Goal: Task Accomplishment & Management: Manage account settings

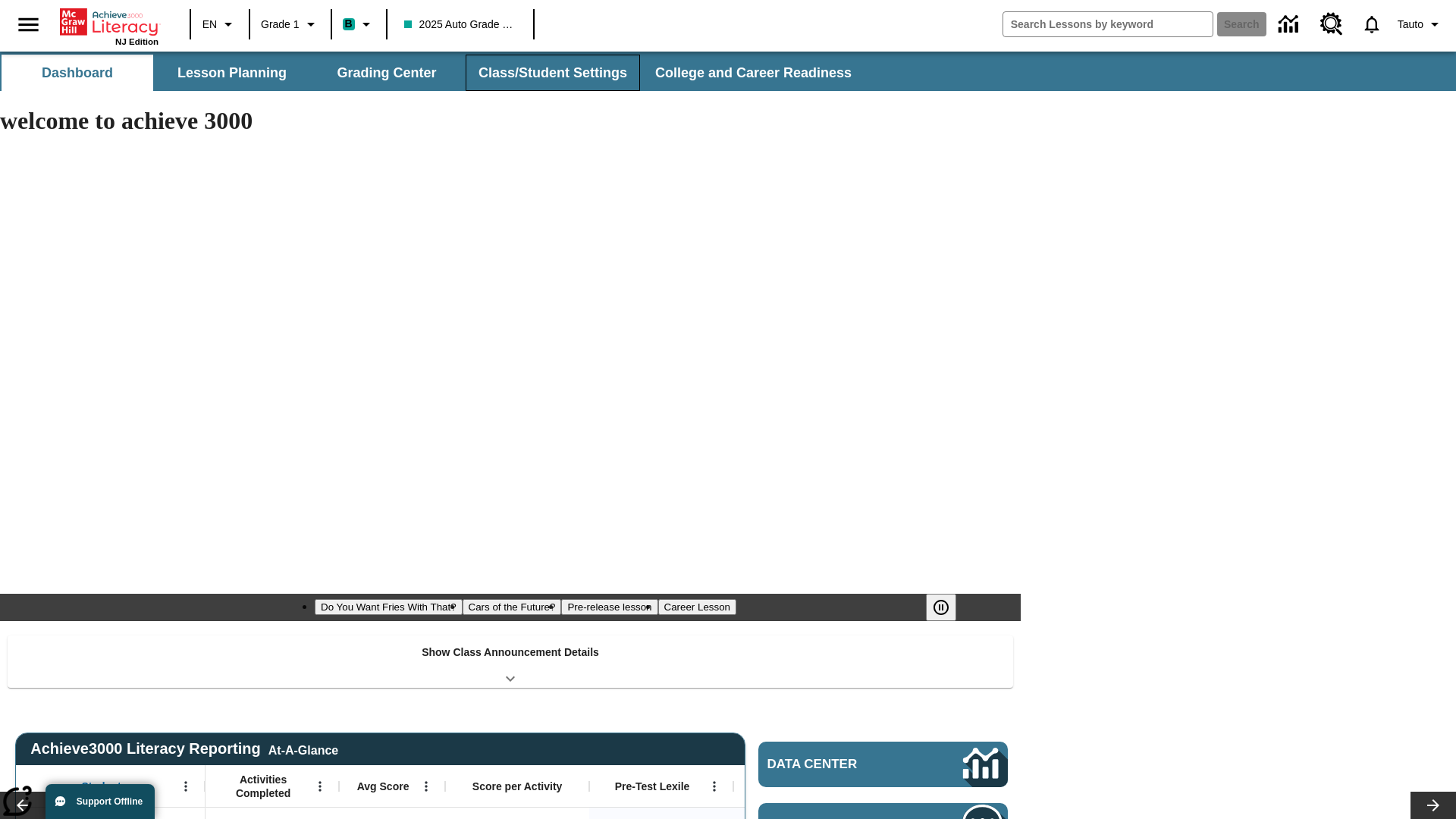
click at [550, 73] on button "Class/Student Settings" at bounding box center [553, 73] width 175 height 37
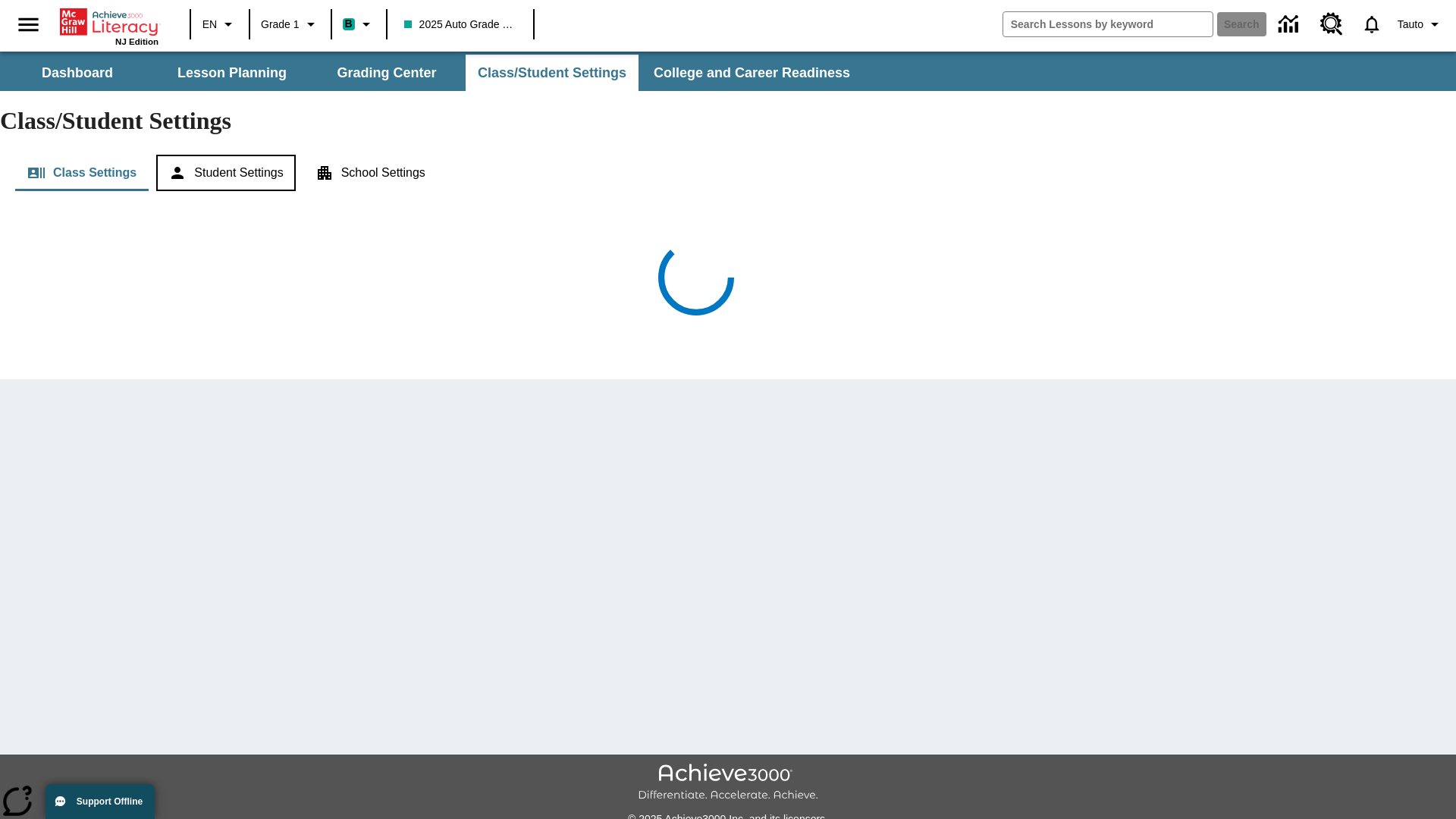
click at [228, 155] on button "Student Settings" at bounding box center [226, 173] width 139 height 37
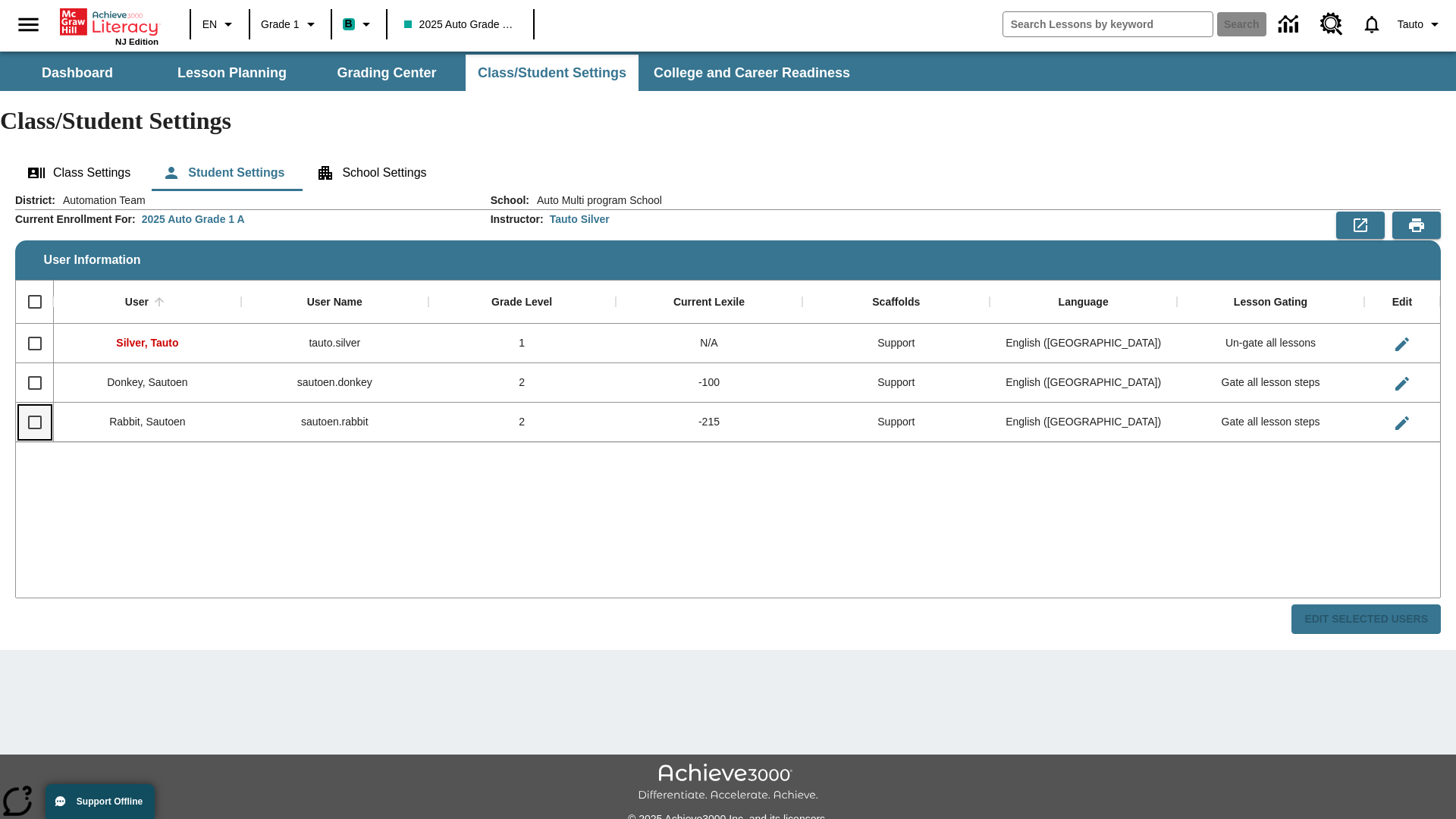
click at [34, 407] on input "Select row" at bounding box center [35, 422] width 32 height 32
checkbox input "true"
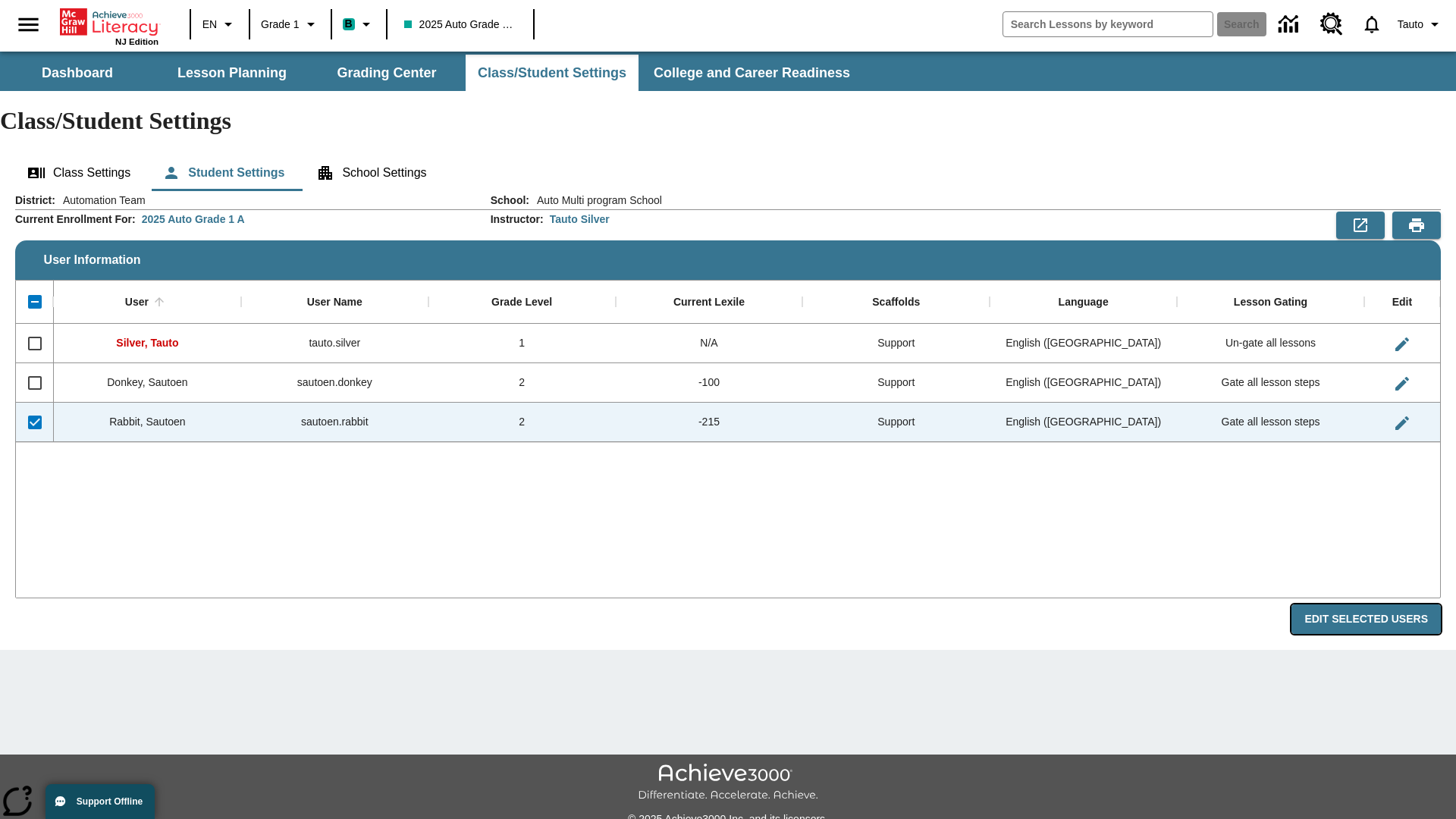
click at [1372, 605] on button "Edit Selected Users" at bounding box center [1366, 619] width 150 height 29
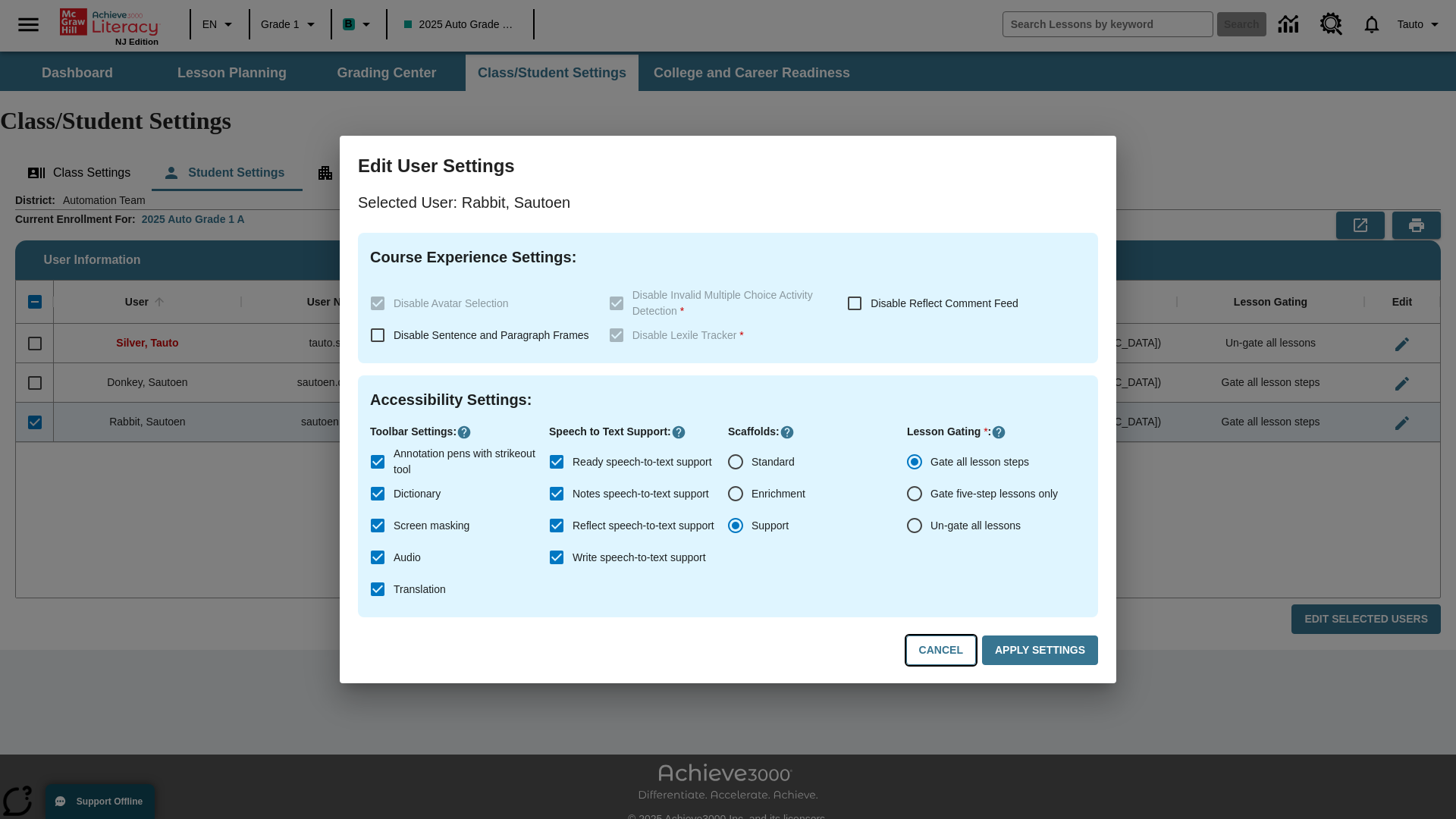
click at [948, 651] on button "Cancel" at bounding box center [940, 650] width 69 height 29
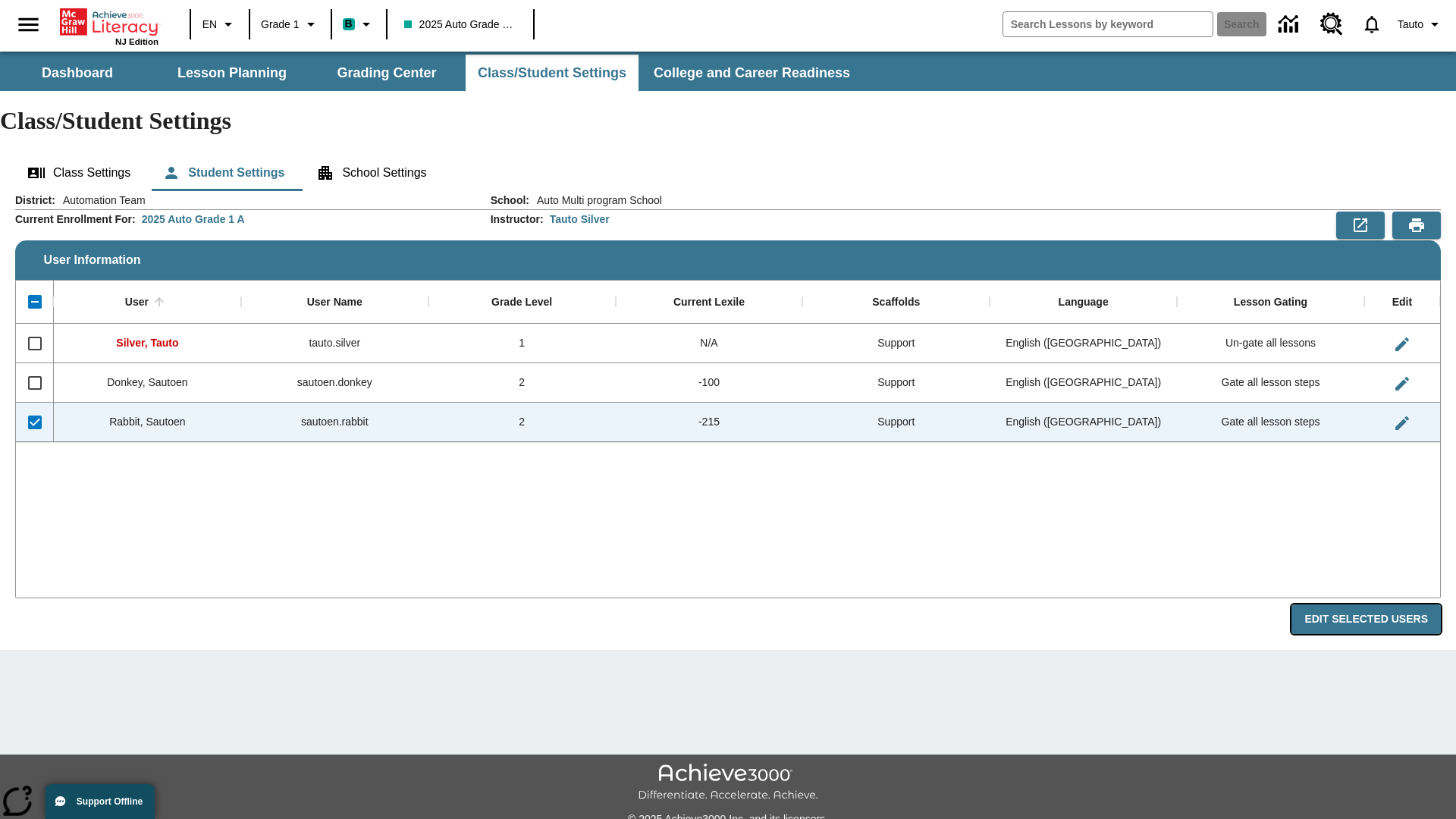
click at [1372, 605] on button "Edit Selected Users" at bounding box center [1366, 619] width 150 height 29
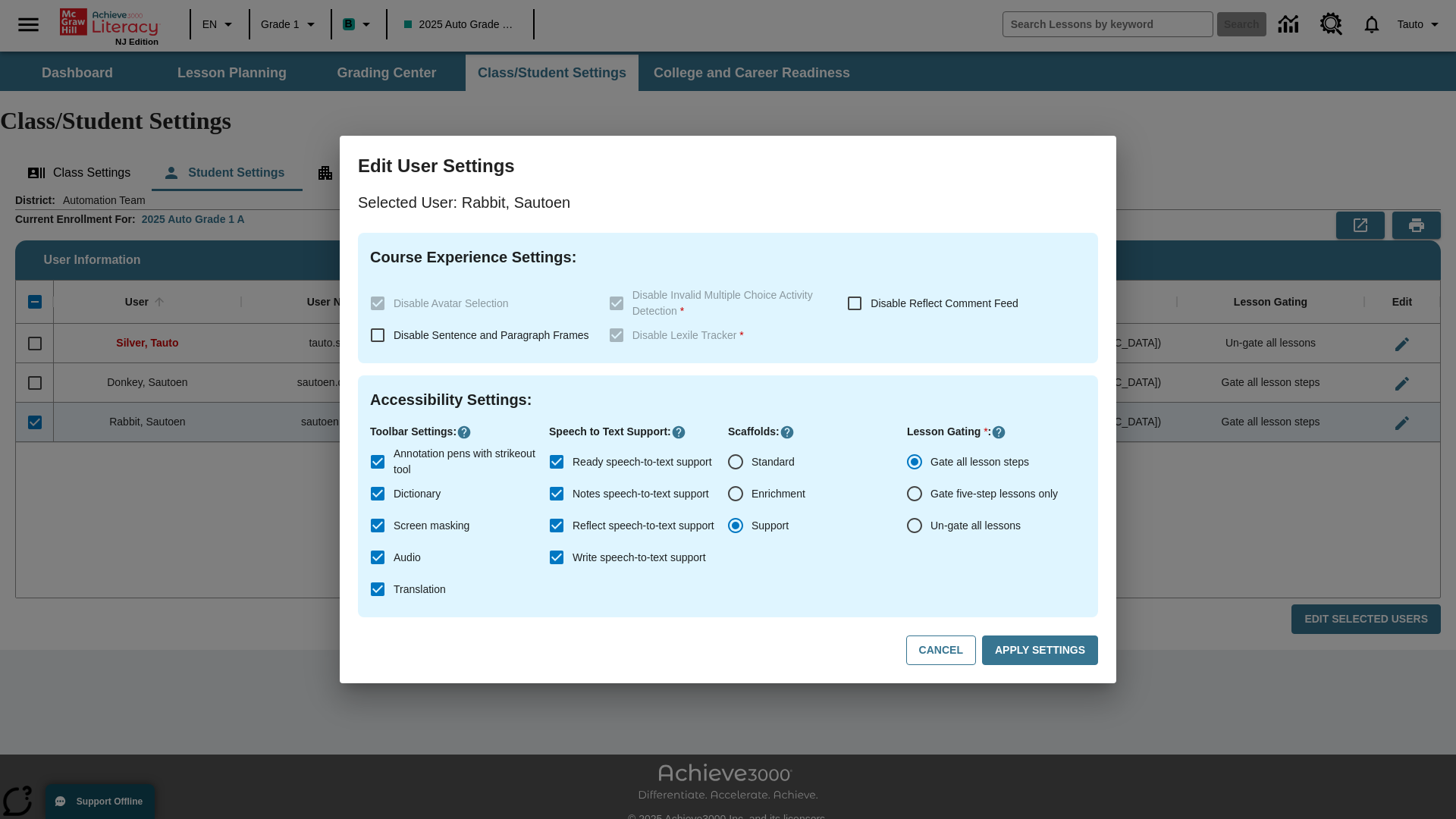
click at [556, 462] on input "Ready speech-to-text support" at bounding box center [556, 462] width 32 height 32
checkbox input "false"
click at [1042, 651] on button "Apply Settings" at bounding box center [1040, 650] width 116 height 29
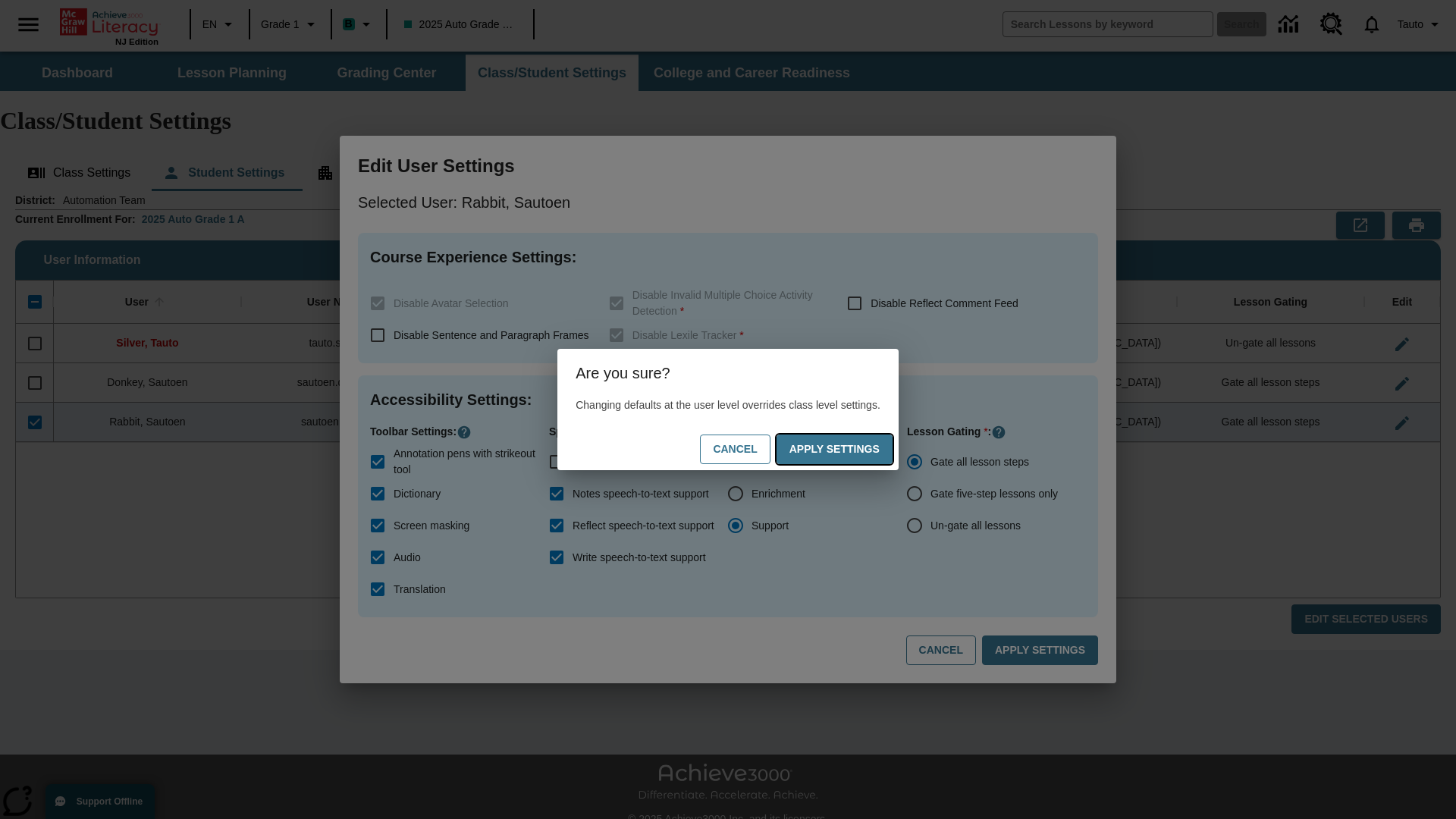
click at [849, 449] on button "Apply Settings" at bounding box center [834, 448] width 116 height 29
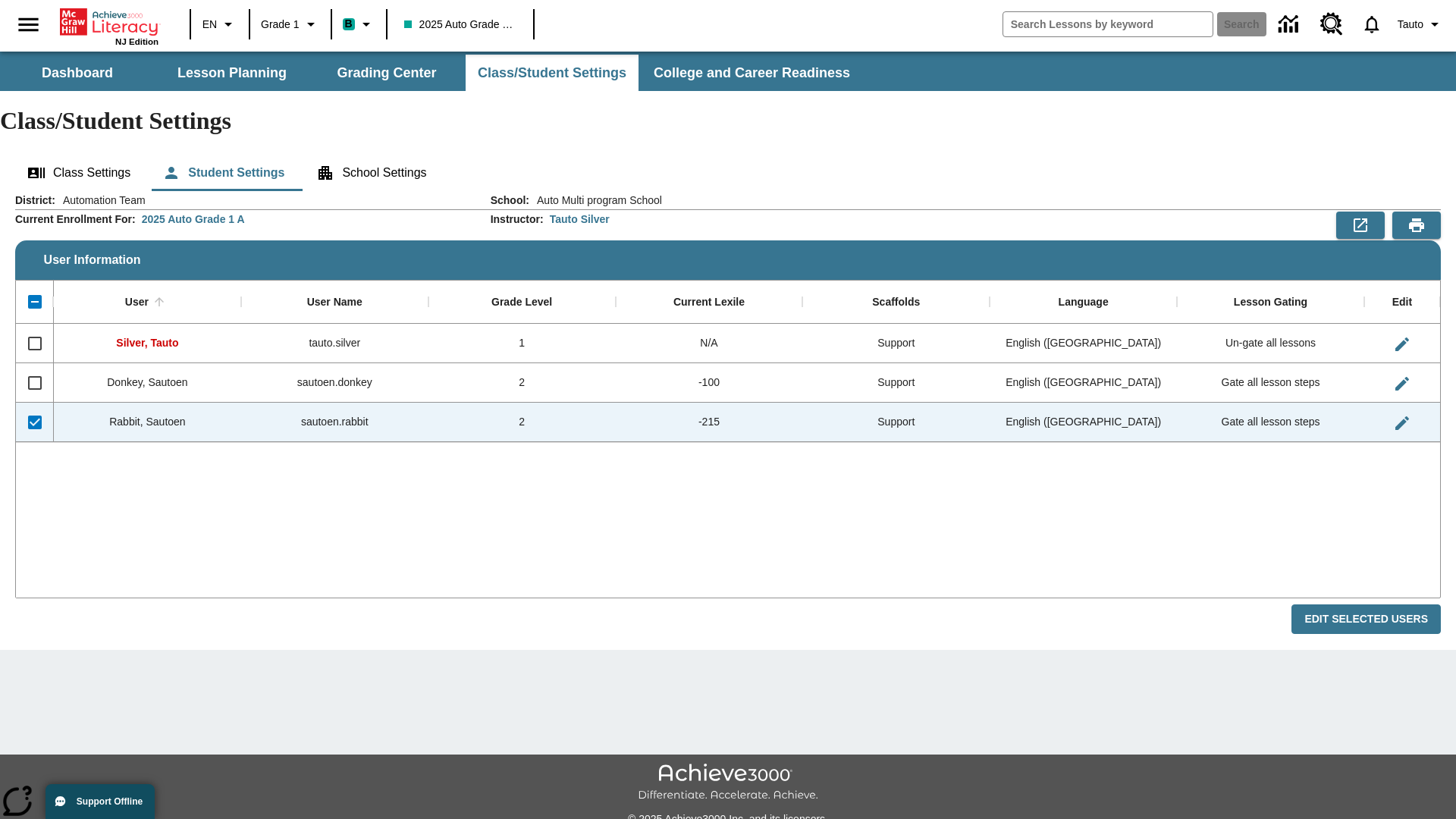
checkbox input "false"
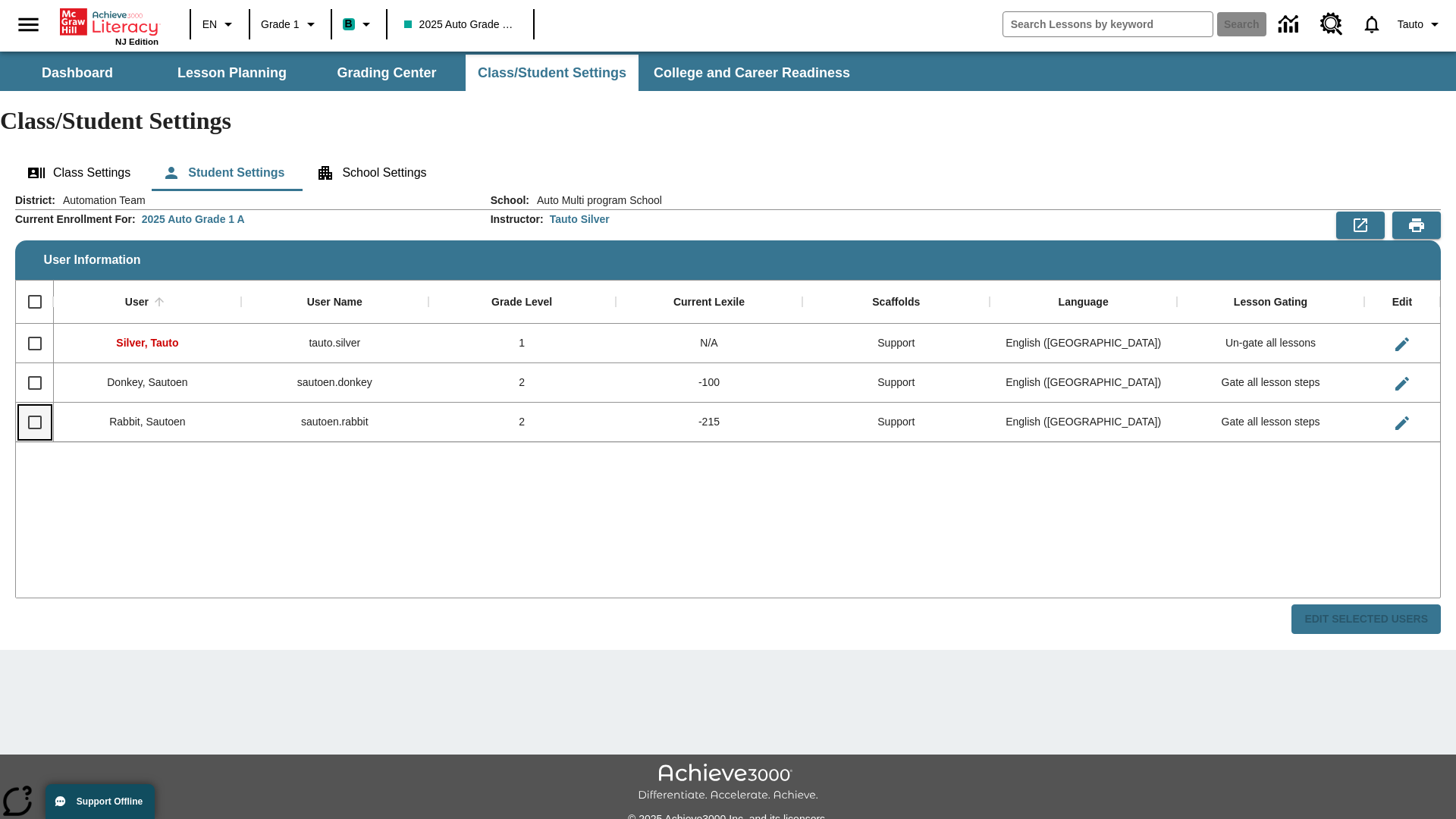
click at [34, 407] on input "Select row" at bounding box center [35, 422] width 32 height 32
checkbox input "true"
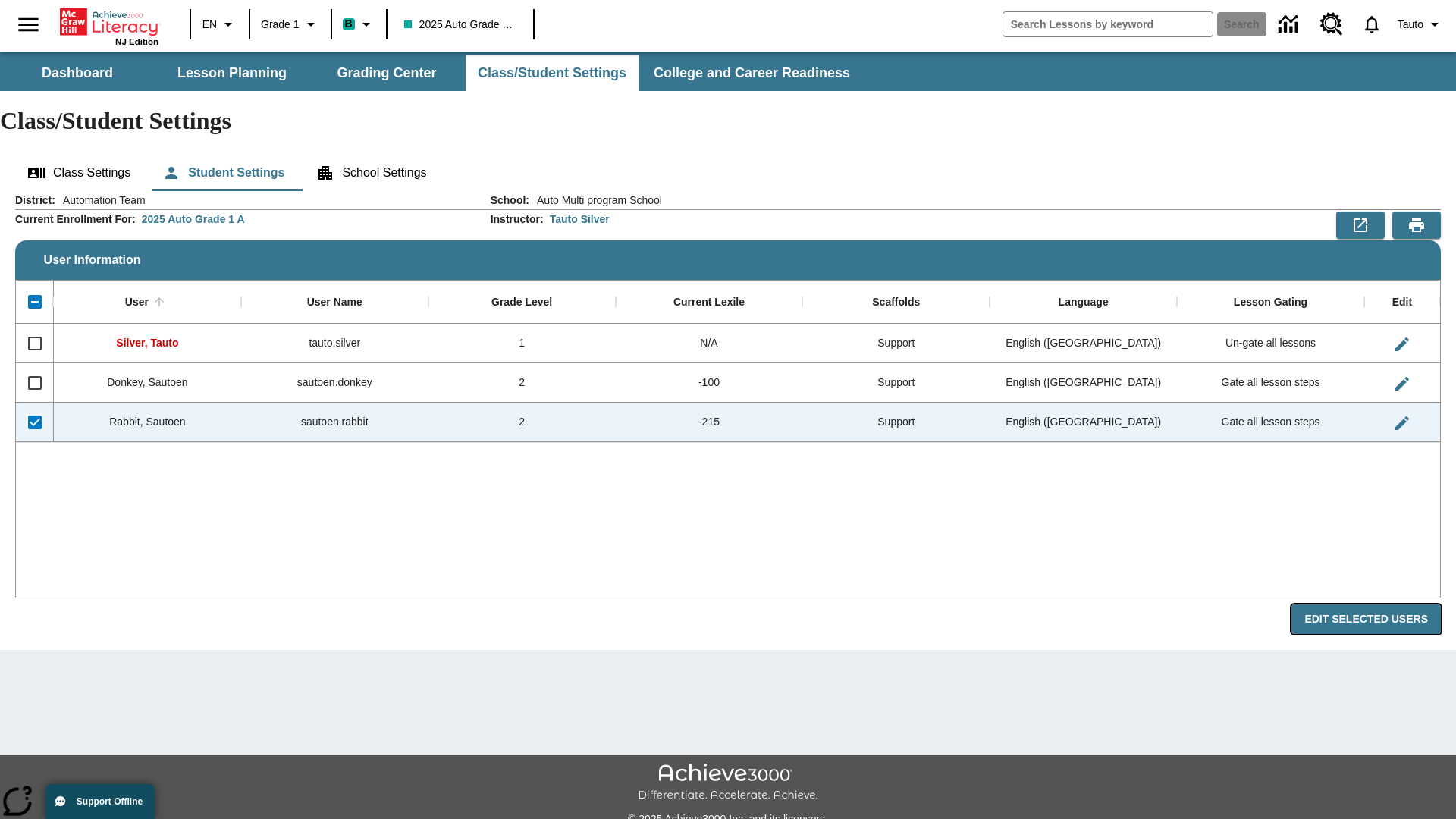
click at [1372, 605] on button "Edit Selected Users" at bounding box center [1366, 619] width 150 height 29
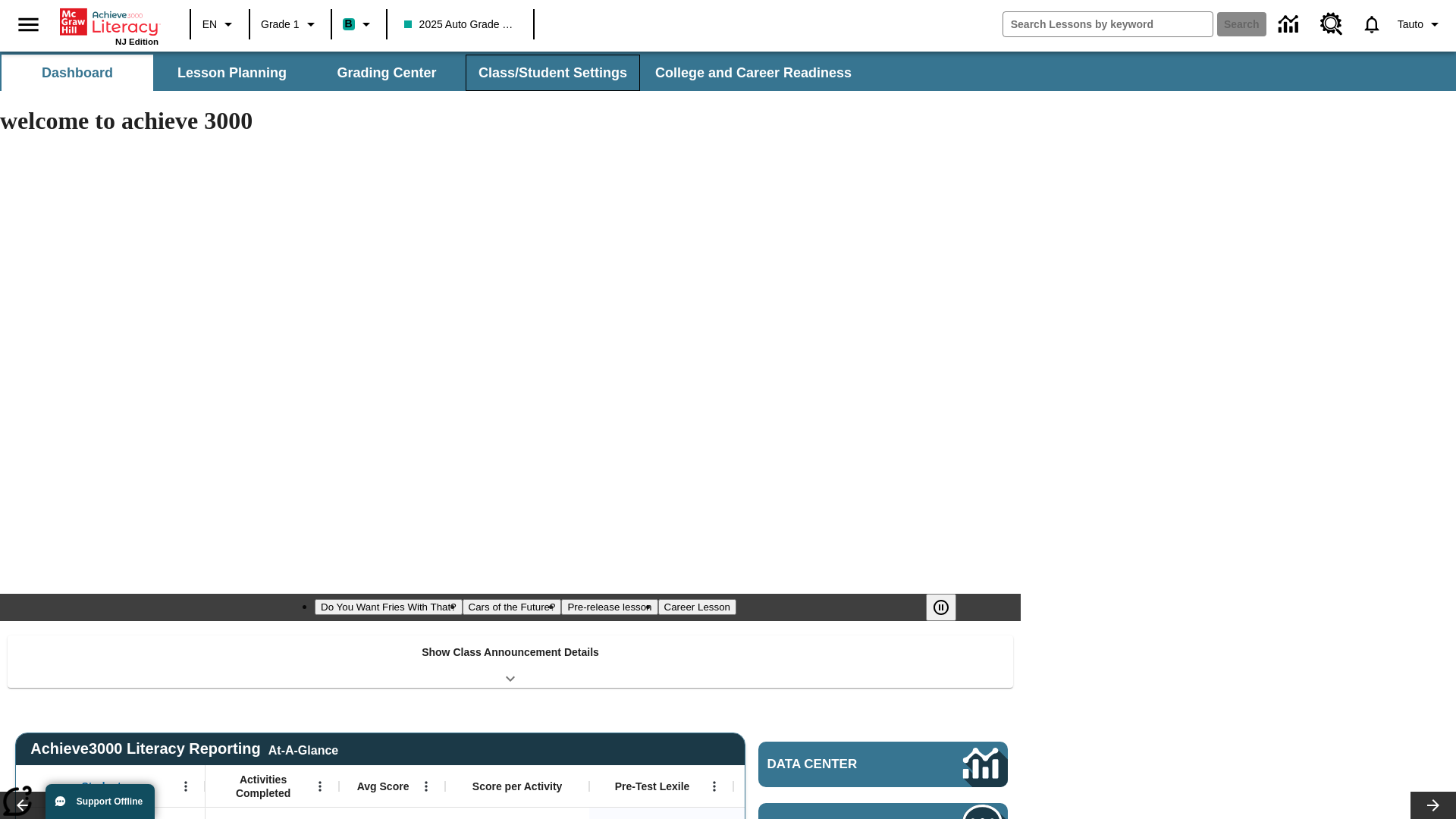
click at [550, 73] on button "Class/Student Settings" at bounding box center [553, 73] width 175 height 37
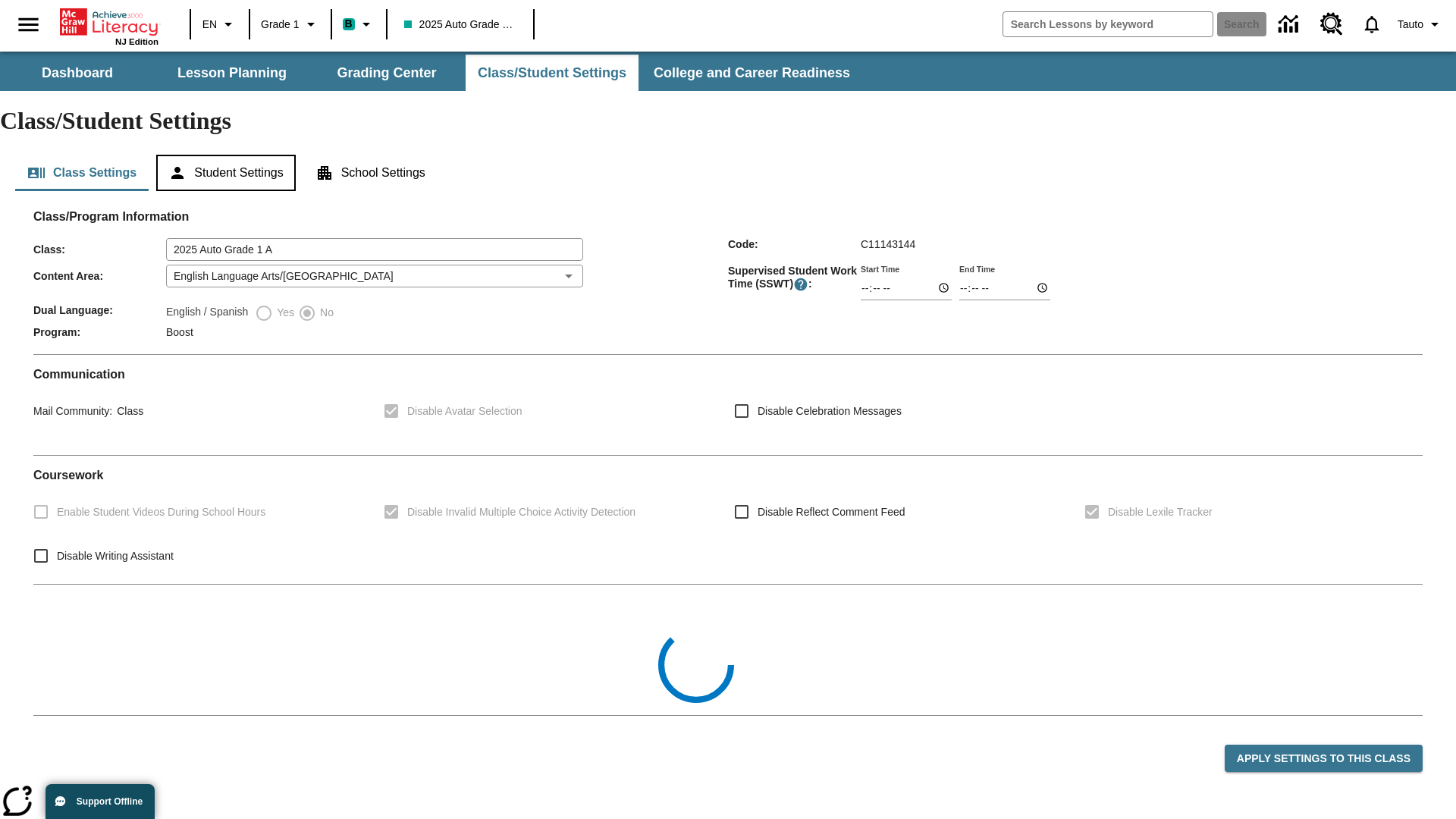
click at [228, 155] on button "Student Settings" at bounding box center [226, 173] width 139 height 37
